Goal: Use online tool/utility: Utilize a website feature to perform a specific function

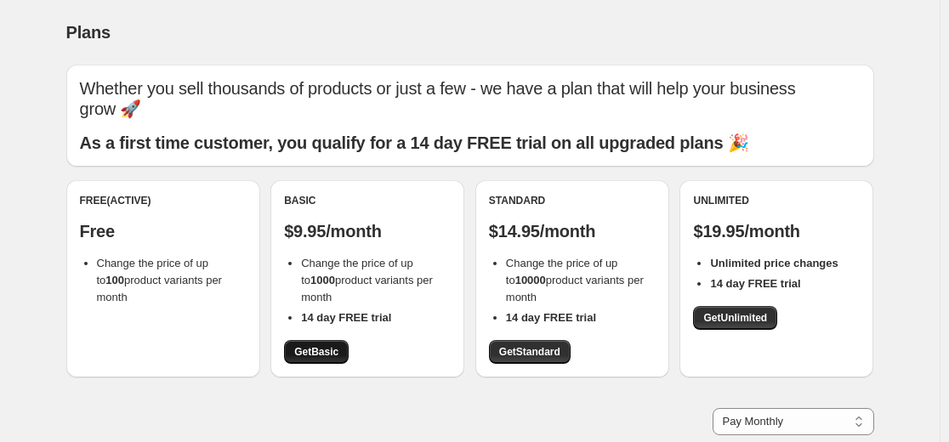
click at [319, 358] on span "Get Basic" at bounding box center [316, 352] width 44 height 14
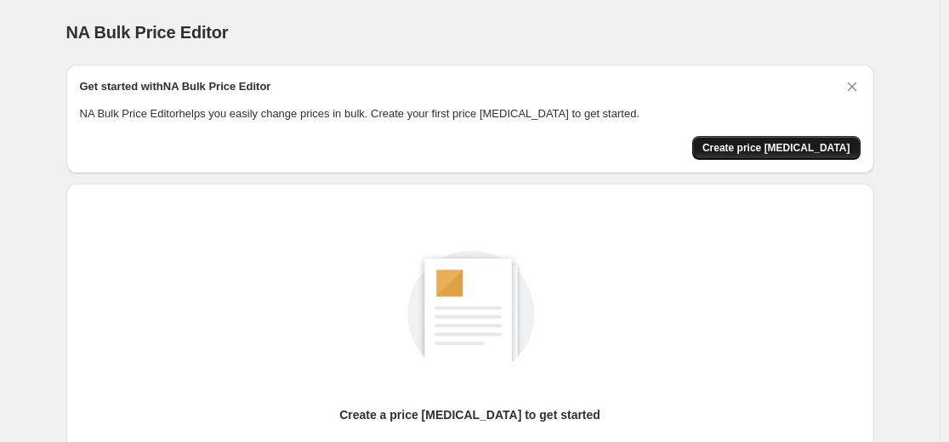
click at [810, 152] on span "Create price [MEDICAL_DATA]" at bounding box center [776, 148] width 148 height 14
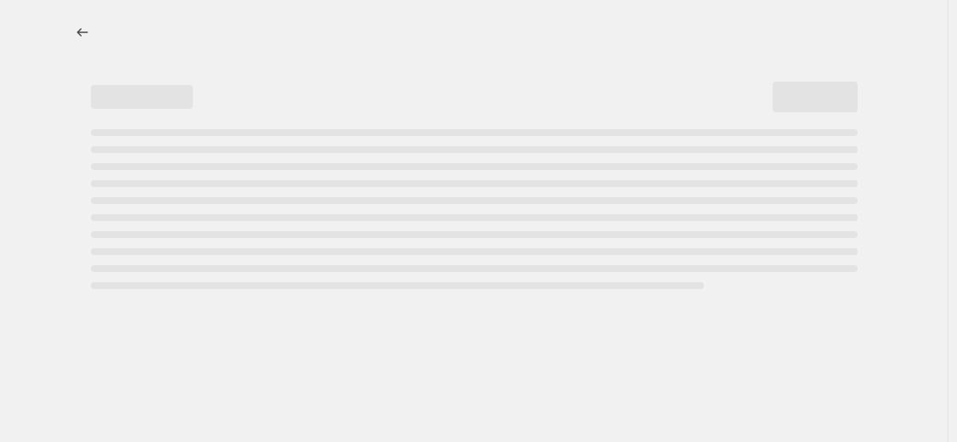
select select "percentage"
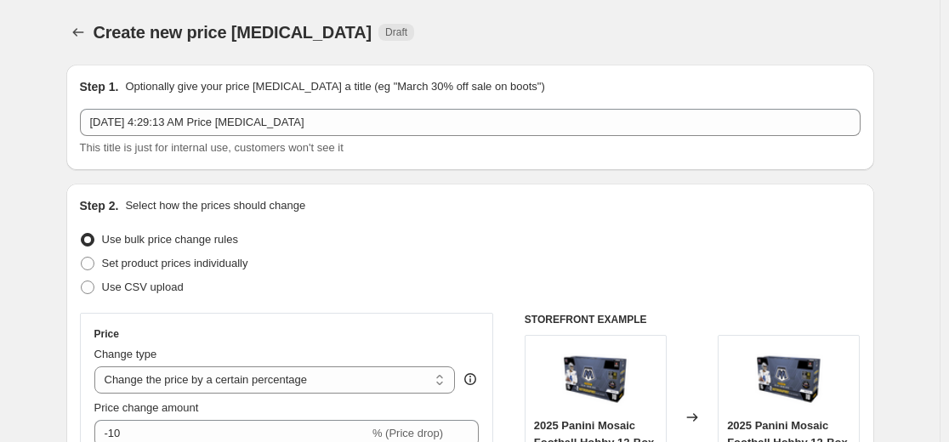
select select "percentage"
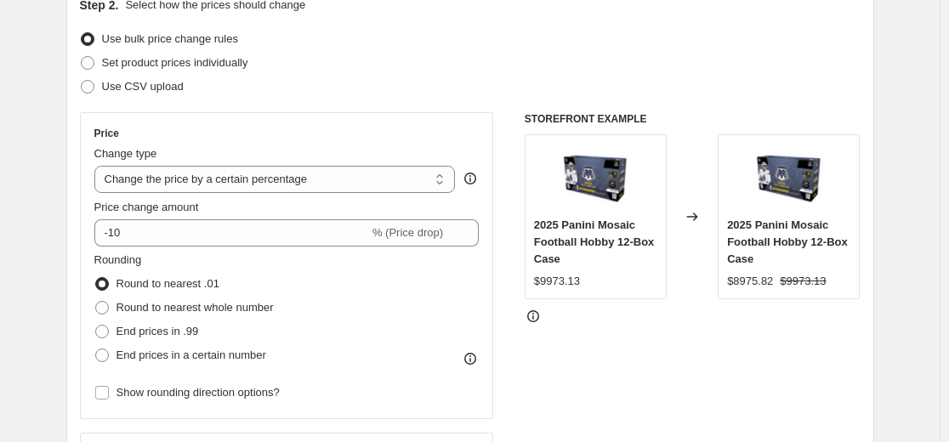
scroll to position [255, 0]
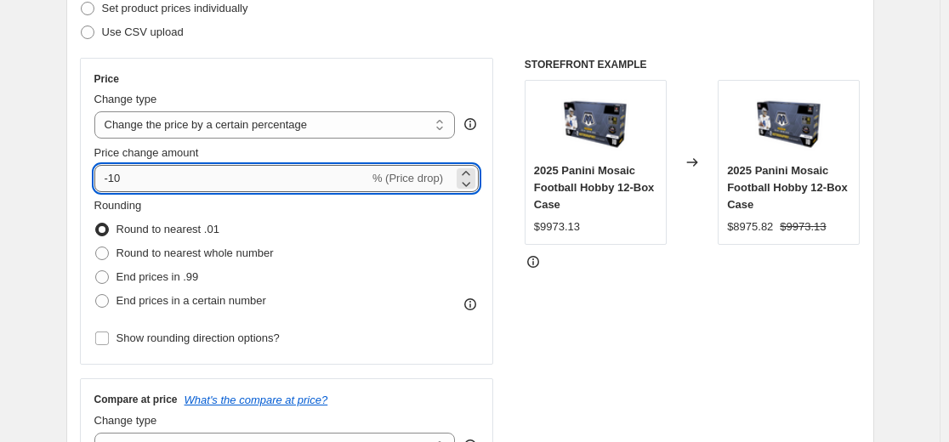
click at [301, 183] on input "-10" at bounding box center [231, 178] width 275 height 27
type input "-1"
type input "-30"
click at [601, 325] on div "STOREFRONT EXAMPLE 2025 Panini Mosaic Football Hobby 12-Box Case $9973.13 Chang…" at bounding box center [693, 266] width 336 height 417
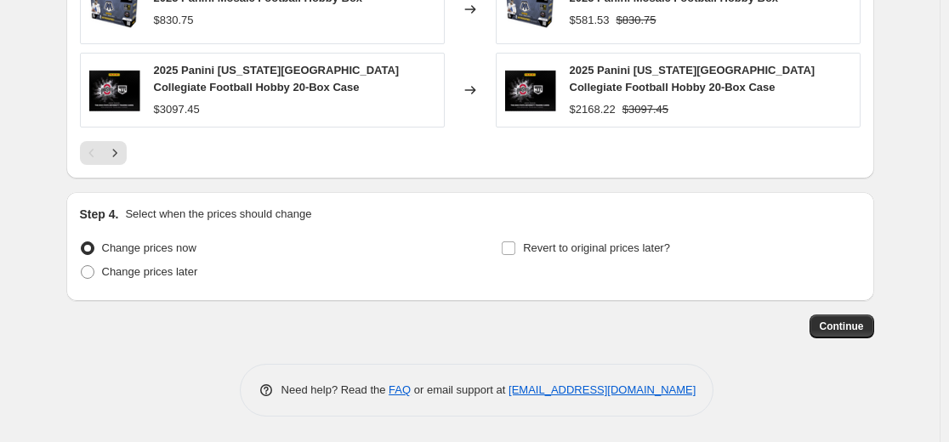
scroll to position [1274, 0]
click at [831, 328] on span "Continue" at bounding box center [842, 327] width 44 height 14
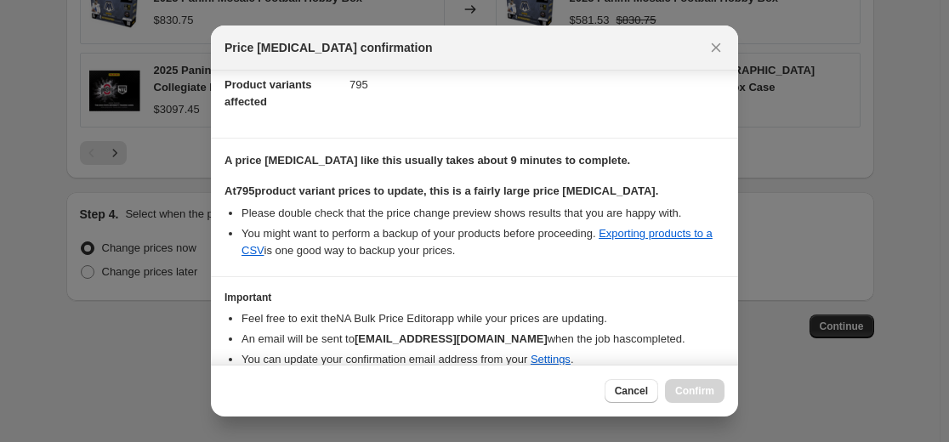
scroll to position [263, 0]
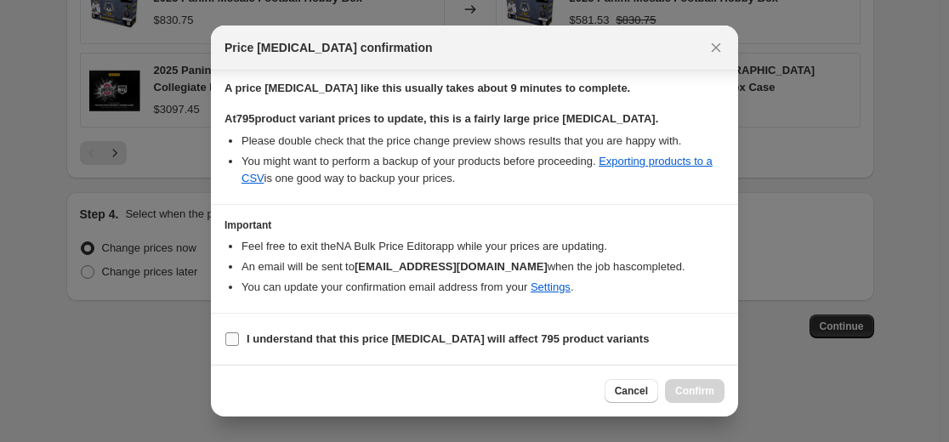
click at [317, 339] on b "I understand that this price change job will affect 795 product variants" at bounding box center [448, 338] width 402 height 13
click at [239, 339] on input "I understand that this price change job will affect 795 product variants" at bounding box center [232, 339] width 14 height 14
checkbox input "true"
click at [699, 381] on button "Confirm" at bounding box center [695, 391] width 60 height 24
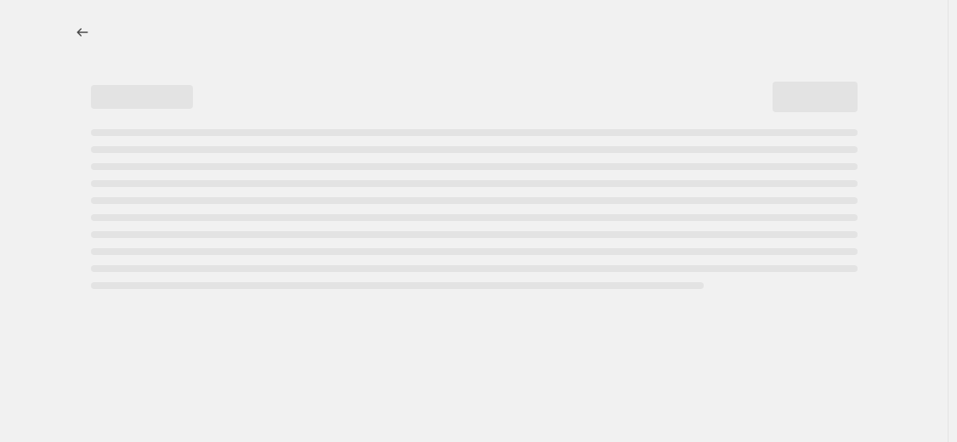
select select "percentage"
